Goal: Navigation & Orientation: Find specific page/section

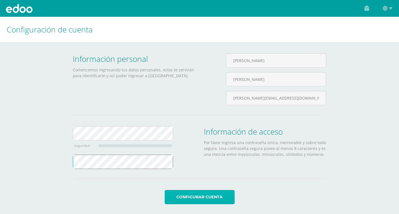
click at [193, 196] on button "Configurar cuenta" at bounding box center [200, 197] width 70 height 14
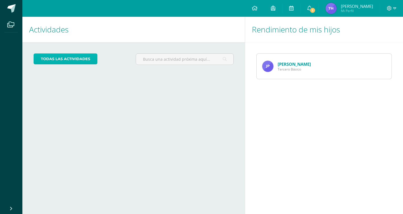
click at [60, 62] on link "todas las Actividades" at bounding box center [66, 58] width 64 height 11
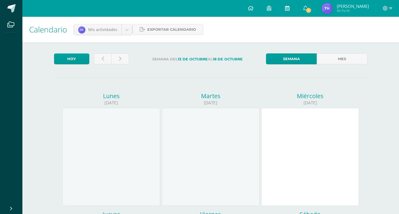
click at [288, 9] on icon at bounding box center [287, 8] width 4 height 5
click at [336, 57] on link "Mes" at bounding box center [342, 58] width 51 height 11
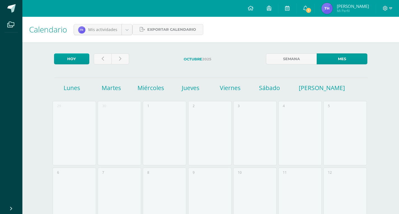
click at [205, 58] on label "Octubre 2025" at bounding box center [198, 58] width 128 height 11
click at [118, 58] on link at bounding box center [120, 58] width 18 height 11
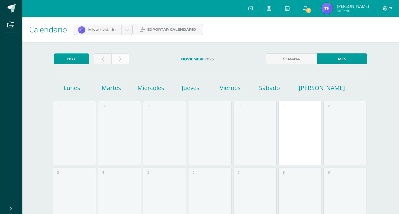
click at [117, 59] on link at bounding box center [120, 58] width 18 height 11
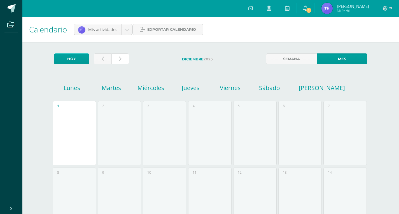
click at [117, 59] on link at bounding box center [120, 58] width 18 height 11
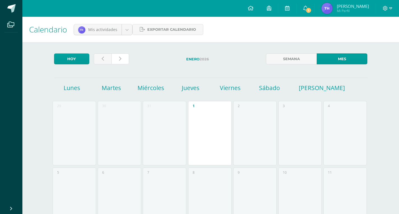
click at [117, 59] on link at bounding box center [120, 58] width 18 height 11
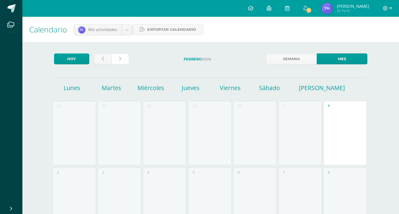
click at [117, 59] on link at bounding box center [120, 58] width 18 height 11
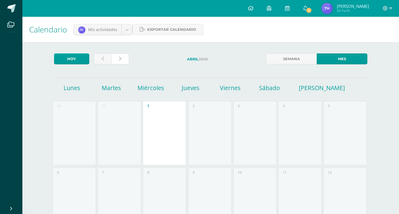
click at [119, 59] on icon at bounding box center [120, 59] width 2 height 5
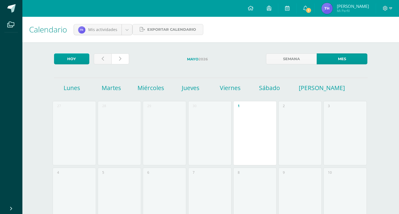
click at [119, 59] on icon at bounding box center [120, 59] width 2 height 5
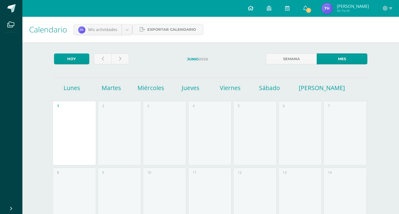
click at [252, 8] on icon at bounding box center [251, 8] width 6 height 5
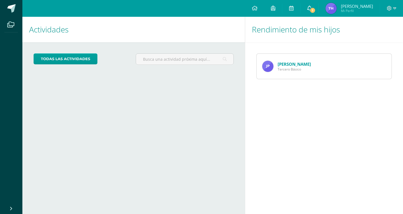
click at [313, 12] on span "1" at bounding box center [313, 10] width 6 height 6
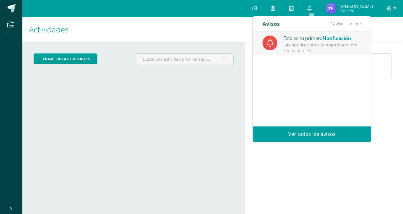
click at [307, 42] on div "Las notificaciones te mantienen informado todo el tiempo ¡para que nunca te pie…" at bounding box center [323, 45] width 78 height 6
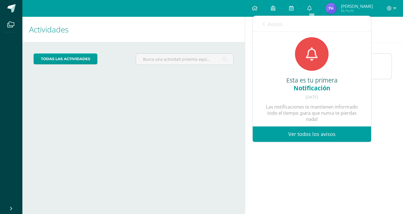
scroll to position [7, 0]
click at [297, 133] on link "Ver todos los avisos" at bounding box center [312, 134] width 118 height 15
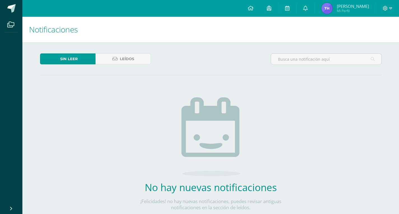
click at [339, 4] on span "[PERSON_NAME]" at bounding box center [353, 6] width 32 height 6
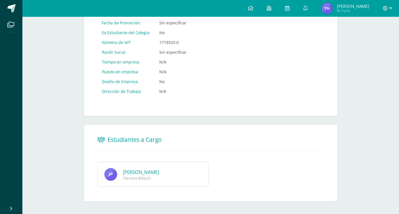
scroll to position [296, 0]
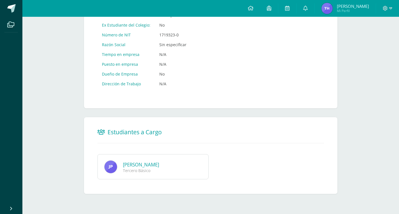
click at [139, 167] on link "Javier Andrés Pineda Vásquez" at bounding box center [141, 165] width 36 height 6
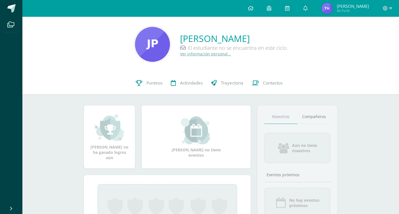
click at [187, 55] on link "Ver información personal..." at bounding box center [205, 53] width 51 height 5
